Goal: Communication & Community: Share content

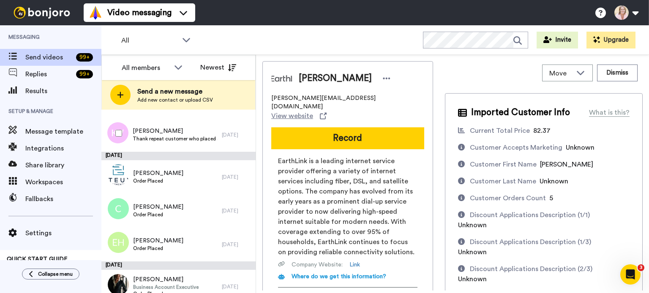
scroll to position [1351, 0]
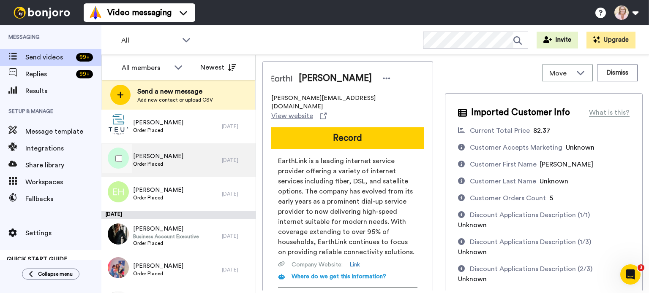
click at [188, 168] on div "Carol Baker Order Placed" at bounding box center [161, 161] width 120 height 34
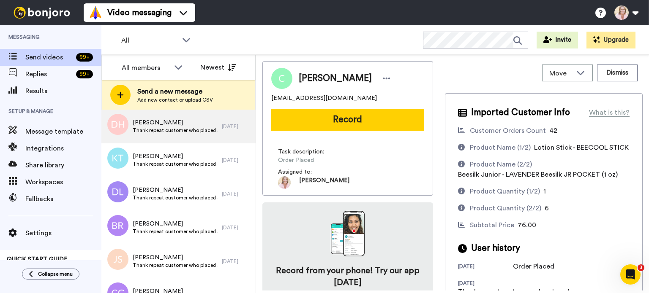
scroll to position [760, 0]
